Goal: Task Accomplishment & Management: Manage account settings

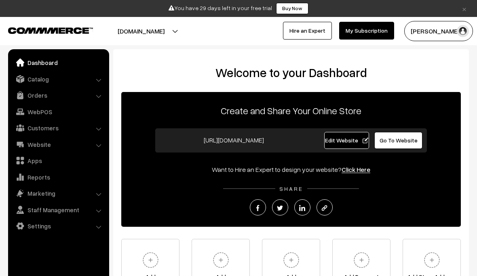
click at [403, 142] on span "Go To Website" at bounding box center [399, 140] width 38 height 7
click at [354, 141] on span "Edit Website" at bounding box center [346, 140] width 43 height 7
click at [193, 28] on button "[DOMAIN_NAME]" at bounding box center [140, 31] width 103 height 20
click at [194, 58] on link "Go to Website" at bounding box center [181, 56] width 65 height 18
click at [317, 30] on link "Hire an Expert" at bounding box center [307, 31] width 49 height 18
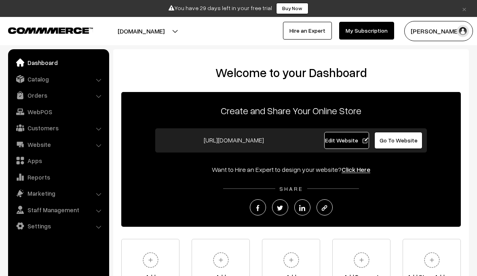
click at [291, 10] on link "Buy Now" at bounding box center [292, 8] width 32 height 11
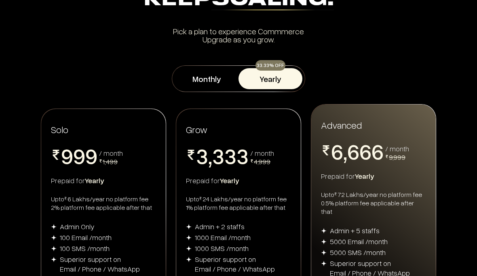
scroll to position [65, 0]
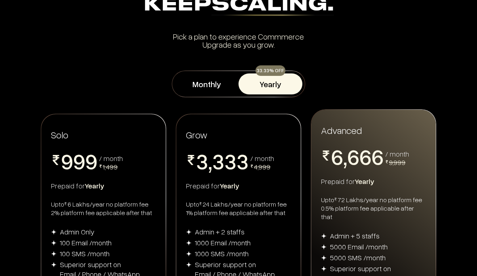
click at [222, 74] on button "Monthly" at bounding box center [207, 84] width 64 height 21
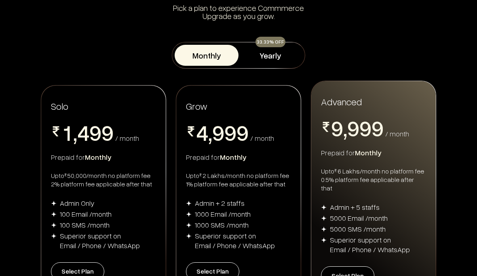
scroll to position [94, 0]
click at [278, 55] on button "Yearly" at bounding box center [270, 54] width 64 height 21
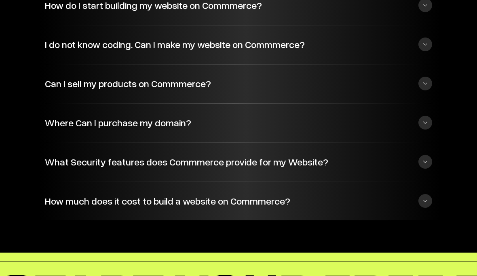
scroll to position [2462, 0]
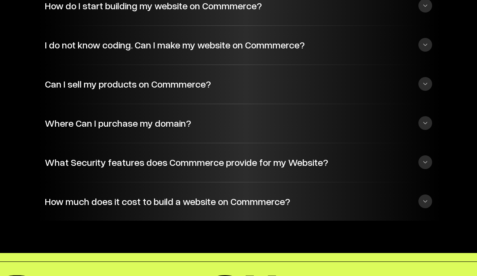
click at [426, 191] on button "How much does it cost to build a website on Commmerce?" at bounding box center [238, 202] width 387 height 22
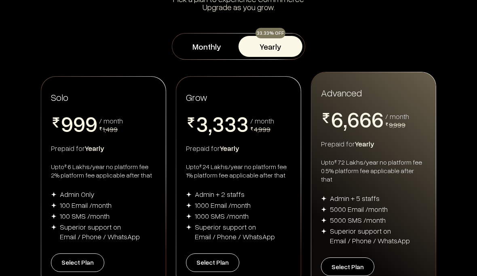
scroll to position [102, 0]
click at [213, 45] on button "Monthly" at bounding box center [207, 46] width 64 height 21
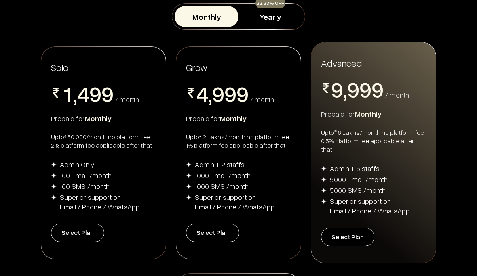
scroll to position [133, 0]
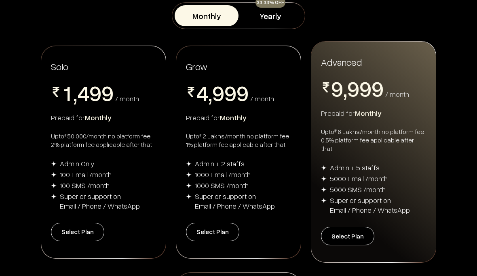
click at [86, 227] on button "Select Plan" at bounding box center [77, 232] width 53 height 19
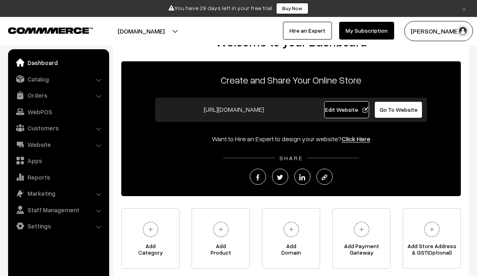
scroll to position [41, 0]
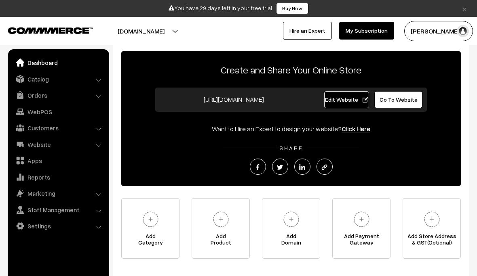
click at [155, 215] on img at bounding box center [150, 220] width 22 height 22
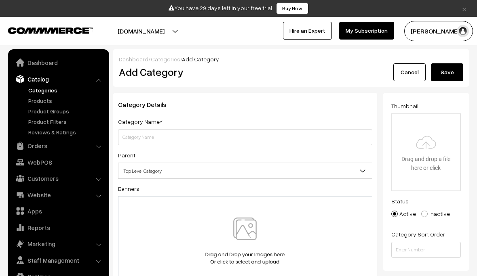
click at [38, 104] on link "Products" at bounding box center [66, 101] width 80 height 8
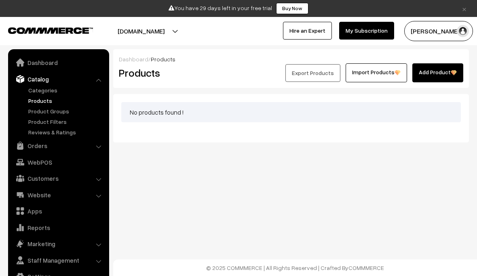
click at [438, 71] on link "Add Product" at bounding box center [437, 72] width 51 height 19
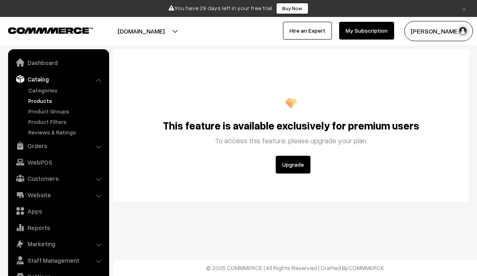
click at [297, 169] on button "Upgrade" at bounding box center [293, 165] width 35 height 18
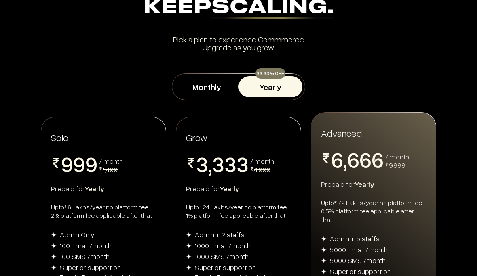
scroll to position [65, 0]
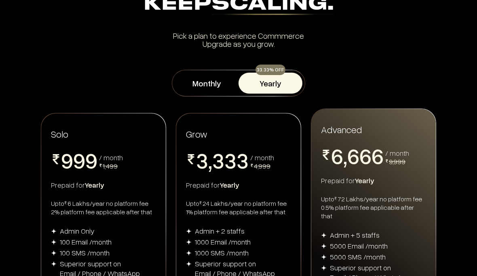
click at [207, 79] on button "Monthly" at bounding box center [207, 83] width 64 height 21
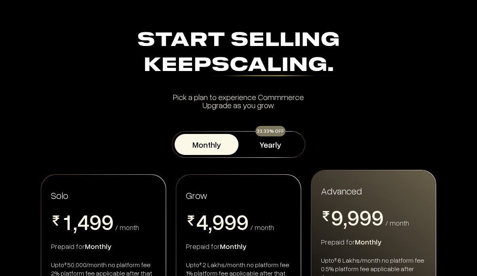
scroll to position [0, 0]
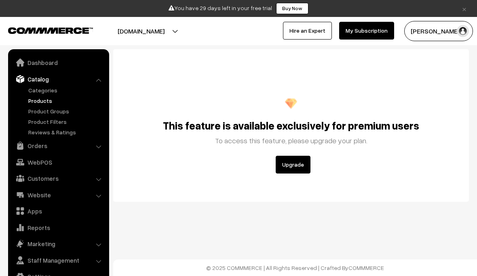
click at [50, 64] on link "Dashboard" at bounding box center [58, 62] width 96 height 15
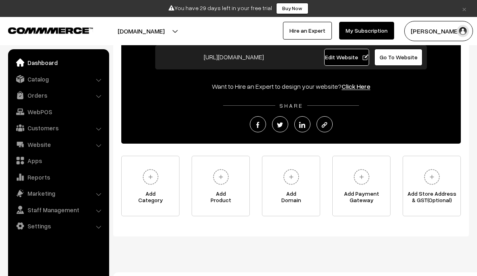
scroll to position [63, 0]
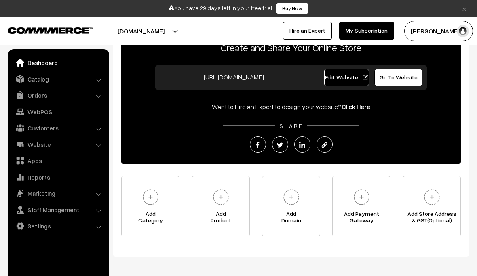
click at [358, 207] on img at bounding box center [361, 197] width 22 height 22
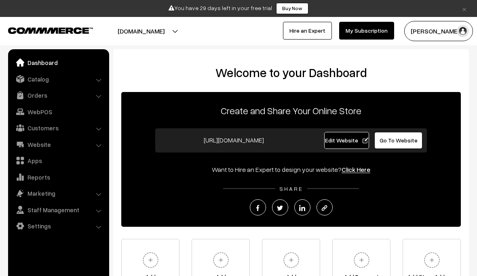
click at [358, 169] on link "Click Here" at bounding box center [356, 170] width 29 height 8
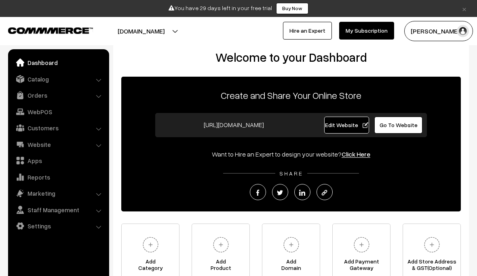
scroll to position [17, 0]
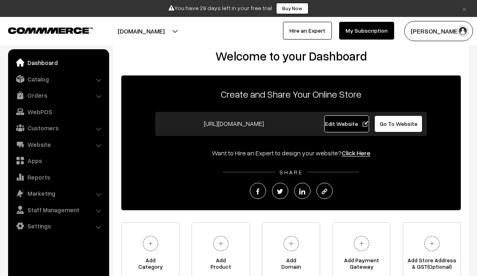
click at [327, 190] on img at bounding box center [324, 192] width 6 height 6
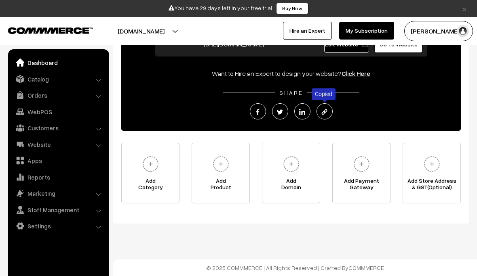
scroll to position [95, 0]
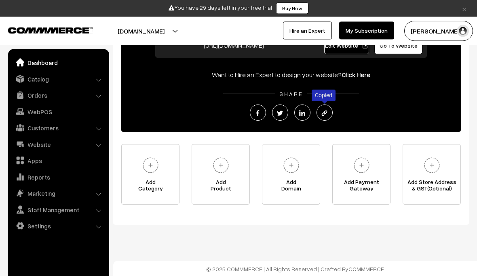
click at [295, 163] on img at bounding box center [291, 166] width 22 height 22
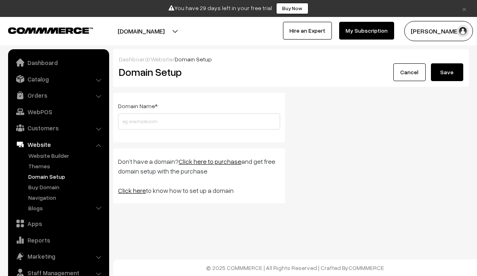
click at [51, 186] on link "Buy Domain" at bounding box center [66, 187] width 80 height 8
click at [244, 120] on input "text" at bounding box center [199, 122] width 162 height 16
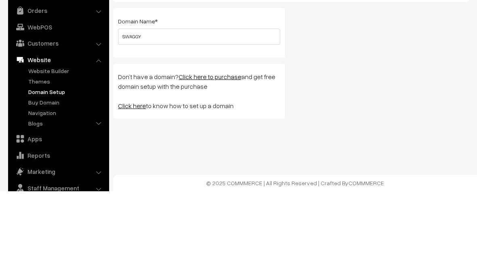
click at [347, 93] on div "Domain Name * SWAGGY Please enter a valid domain name ! Don’t have a domain? Cl…" at bounding box center [291, 151] width 368 height 117
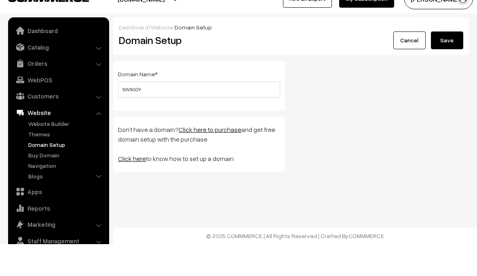
click at [453, 63] on button "Save" at bounding box center [447, 72] width 32 height 18
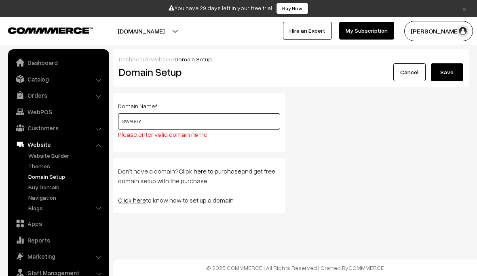
click at [212, 125] on input "SWAGGY" at bounding box center [199, 122] width 162 height 16
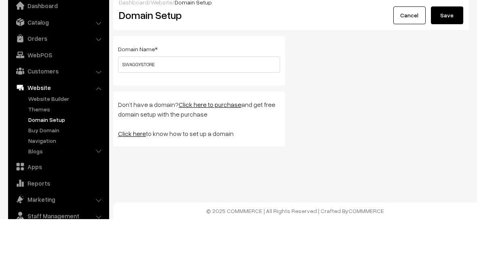
click at [337, 93] on div "Domain Name * SWAGGYSTORE Please enter valid domain name Don’t have a domain? C…" at bounding box center [291, 151] width 368 height 117
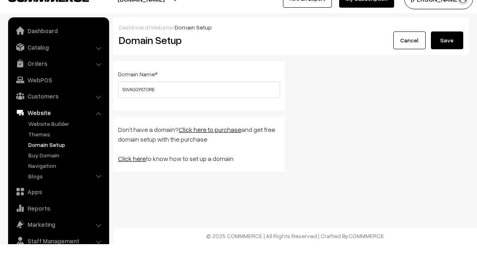
click at [454, 63] on button "Save" at bounding box center [447, 72] width 32 height 18
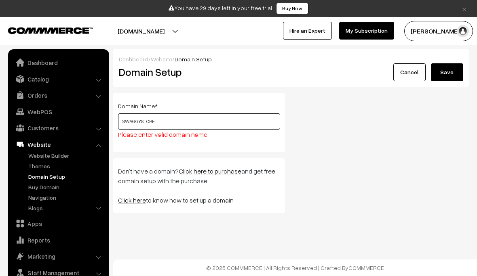
click at [190, 120] on input "SWAGGYSTORE" at bounding box center [199, 122] width 162 height 16
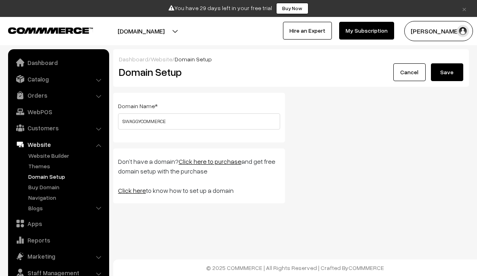
click at [447, 69] on button "Save" at bounding box center [447, 72] width 32 height 18
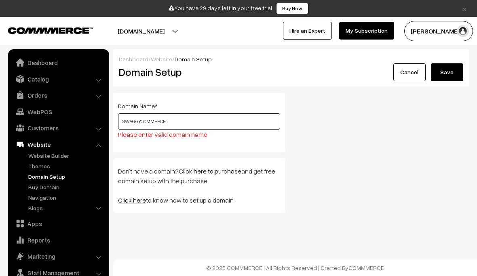
click at [202, 127] on input "SWAGGYCOMMERCE" at bounding box center [199, 122] width 162 height 16
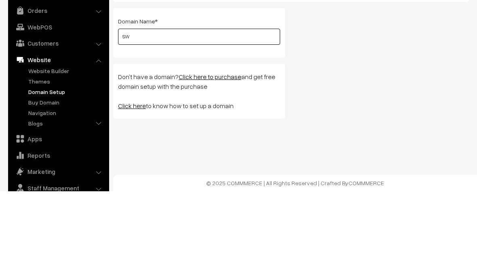
type input "S"
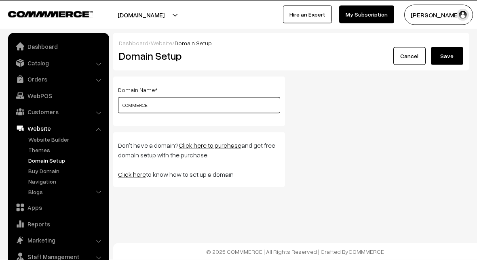
type input "COMMERCE"
click at [452, 63] on button "Save" at bounding box center [447, 72] width 32 height 18
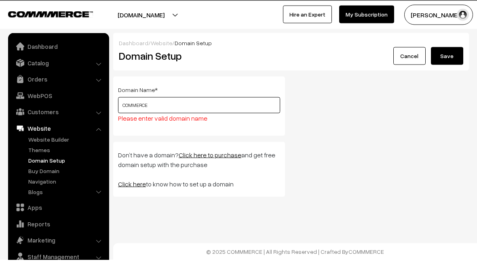
click at [196, 114] on input "COMMERCE" at bounding box center [199, 122] width 162 height 16
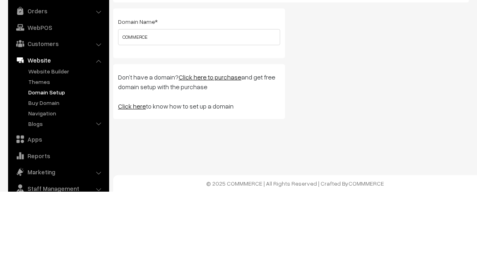
click at [368, 93] on div "Domain Name * COMMERCE Please enter valid domain name Don’t have a domain? Clic…" at bounding box center [291, 151] width 368 height 117
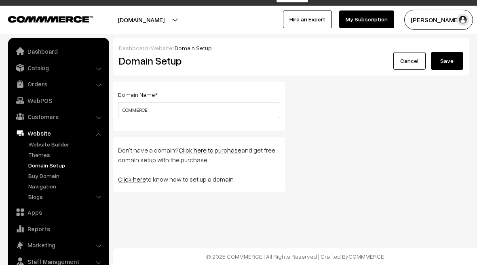
click at [226, 158] on link "Click here to purchase" at bounding box center [210, 162] width 63 height 8
click at [57, 72] on link "Catalog" at bounding box center [58, 79] width 96 height 15
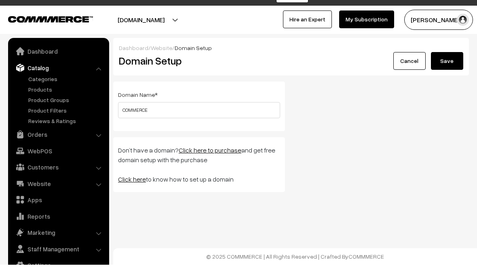
click at [44, 55] on link "Dashboard" at bounding box center [58, 62] width 96 height 15
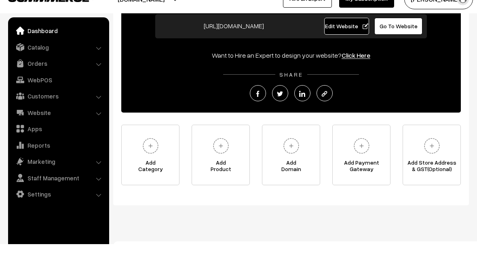
scroll to position [80, 0]
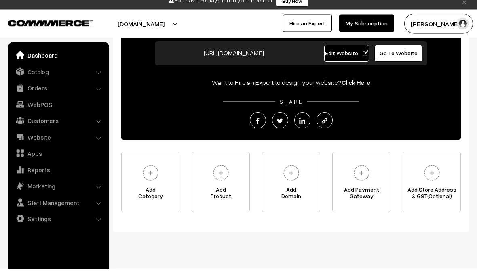
click at [438, 171] on img at bounding box center [432, 181] width 22 height 22
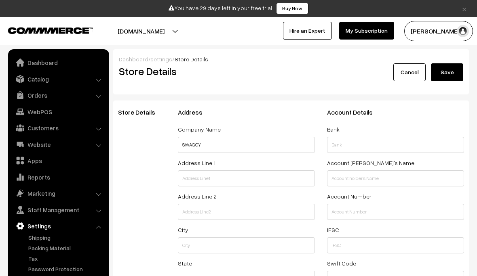
select select "99"
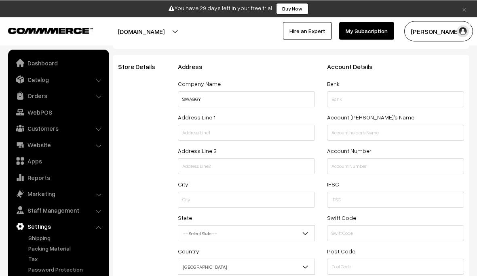
scroll to position [26, 0]
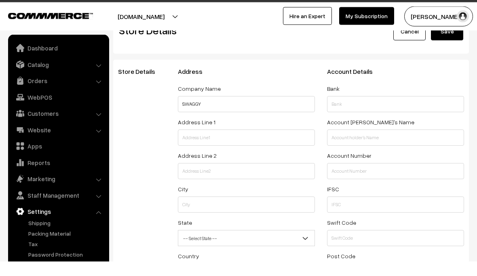
click at [49, 234] on link "Shipping" at bounding box center [66, 238] width 80 height 8
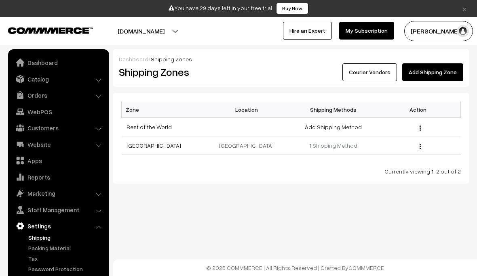
click at [56, 247] on link "Packing Material" at bounding box center [66, 248] width 80 height 8
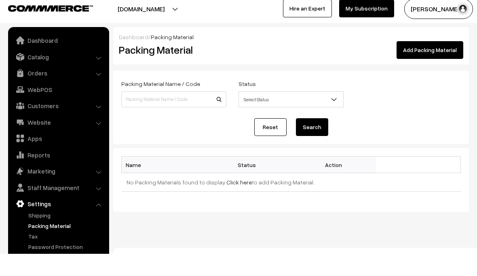
click at [42, 255] on link "Tax" at bounding box center [66, 259] width 80 height 8
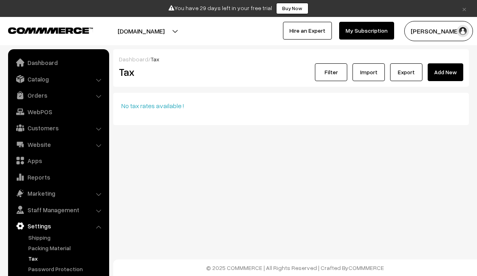
click at [65, 266] on link "Password Protection" at bounding box center [66, 269] width 80 height 8
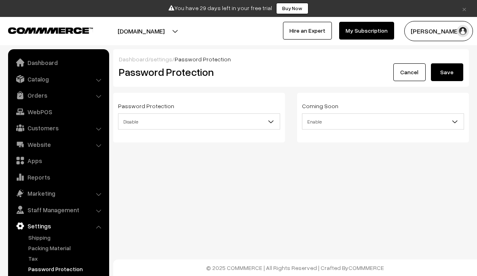
click at [46, 110] on link "WebPOS" at bounding box center [58, 112] width 96 height 15
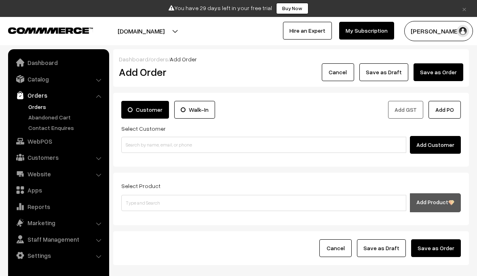
click at [89, 78] on link "Catalog" at bounding box center [58, 79] width 96 height 15
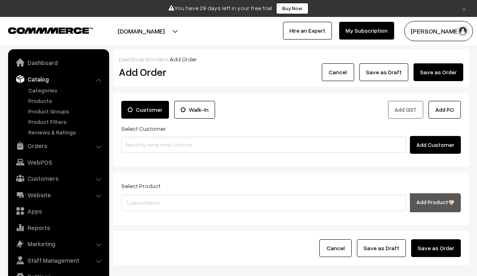
click at [53, 92] on link "Categories" at bounding box center [66, 90] width 80 height 8
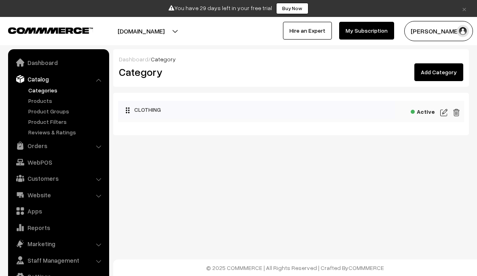
click at [443, 111] on img at bounding box center [443, 113] width 7 height 10
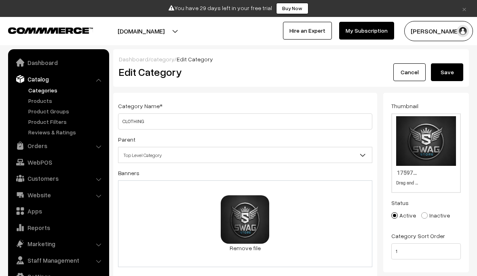
click at [460, 29] on img "button" at bounding box center [463, 31] width 12 height 12
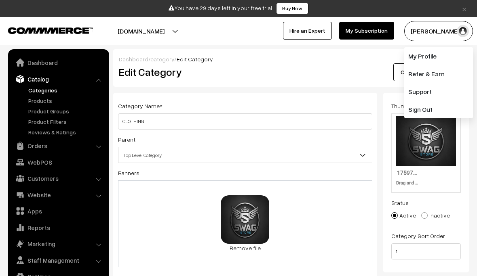
click at [441, 54] on link "My Profile" at bounding box center [438, 56] width 69 height 18
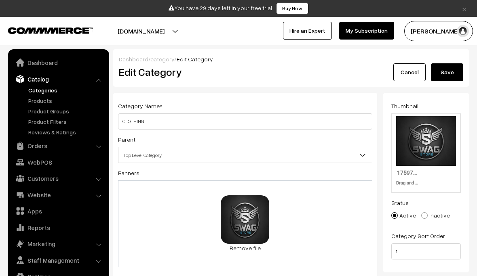
click at [73, 177] on link "Customers" at bounding box center [58, 178] width 96 height 15
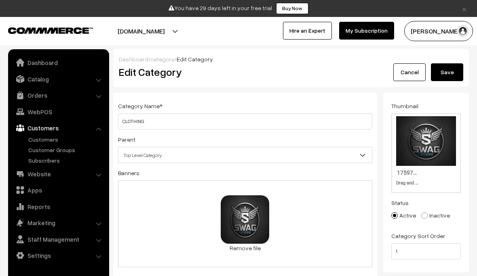
click at [81, 175] on link "Website" at bounding box center [58, 174] width 96 height 15
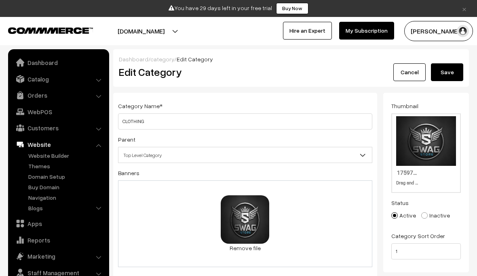
click at [43, 165] on link "Themes" at bounding box center [66, 166] width 80 height 8
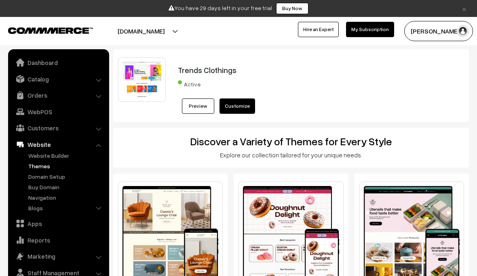
click at [237, 105] on link "Customize" at bounding box center [237, 106] width 36 height 15
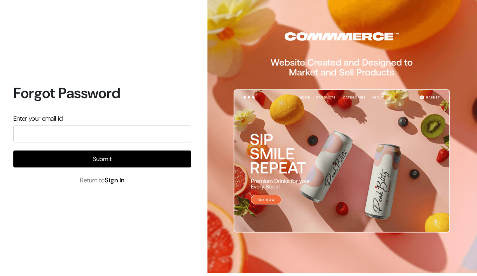
click at [162, 143] on input "email" at bounding box center [102, 134] width 178 height 17
click at [163, 143] on input "email" at bounding box center [102, 134] width 178 height 17
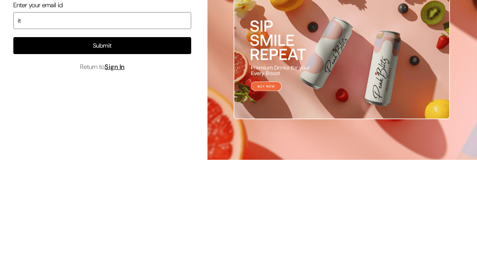
type input "itsofficiallyshreya@gmail.com"
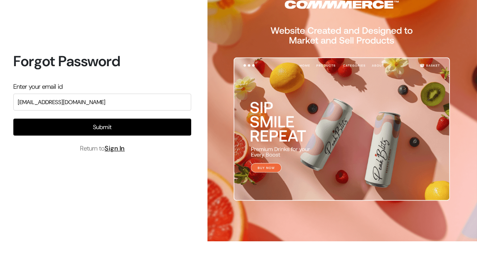
click at [150, 151] on button "Submit" at bounding box center [102, 159] width 178 height 17
